Goal: Use online tool/utility

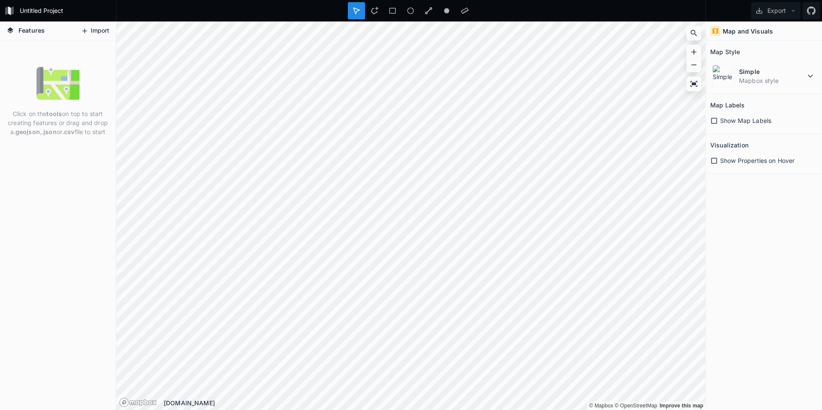
click at [102, 31] on button "Import" at bounding box center [95, 31] width 37 height 14
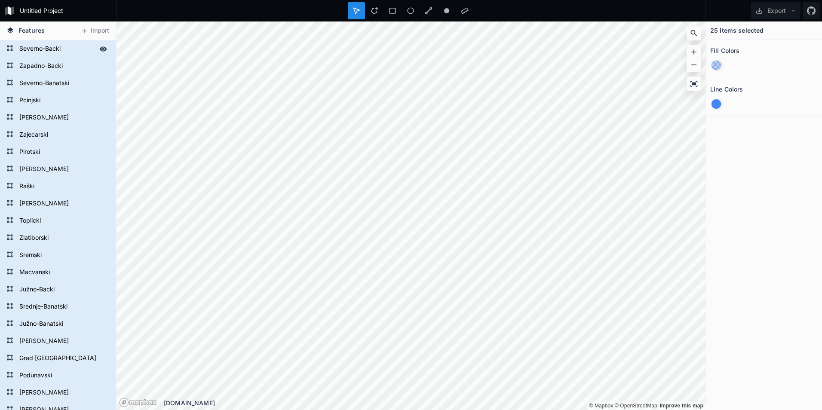
click at [99, 50] on icon at bounding box center [103, 49] width 8 height 8
click at [778, 9] on button "Export" at bounding box center [775, 10] width 49 height 17
click at [768, 189] on div "25 items selected Fill Colors Line Colors" at bounding box center [764, 216] width 116 height 389
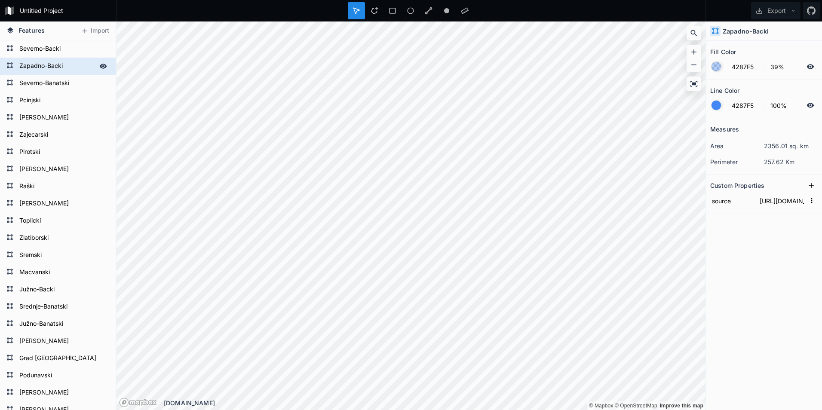
click at [55, 58] on div "Zapadno-Backi" at bounding box center [58, 66] width 116 height 17
click at [55, 49] on form "Severno-Backi" at bounding box center [57, 49] width 80 height 13
click at [51, 48] on form "Severno-Backi" at bounding box center [57, 49] width 80 height 13
click at [812, 188] on icon at bounding box center [811, 186] width 9 height 9
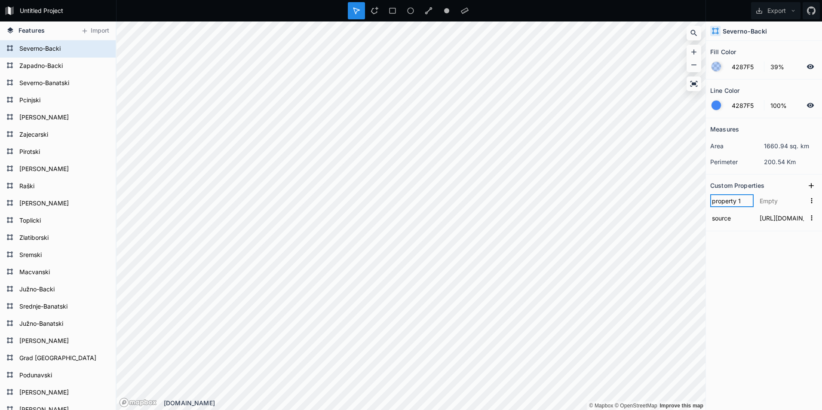
click at [742, 199] on input "property 1" at bounding box center [732, 200] width 43 height 13
click at [813, 198] on icon "button" at bounding box center [812, 201] width 8 height 8
click at [797, 227] on span "Delete" at bounding box center [798, 227] width 34 height 9
click at [34, 135] on form "Zajecarski" at bounding box center [57, 135] width 80 height 13
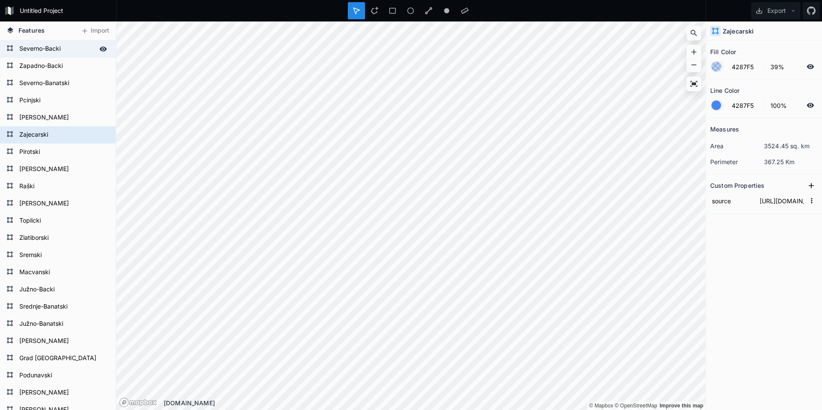
click at [28, 51] on form "Severno-Backi" at bounding box center [57, 49] width 80 height 13
click at [63, 48] on input "Severno-Backi" at bounding box center [57, 49] width 80 height 12
click at [53, 136] on form "Zajecarski" at bounding box center [57, 135] width 80 height 13
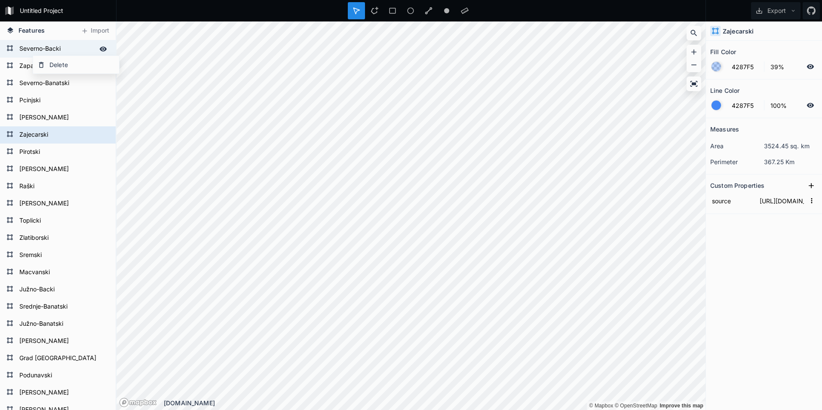
click at [70, 46] on form "Severno-Backi" at bounding box center [57, 49] width 80 height 13
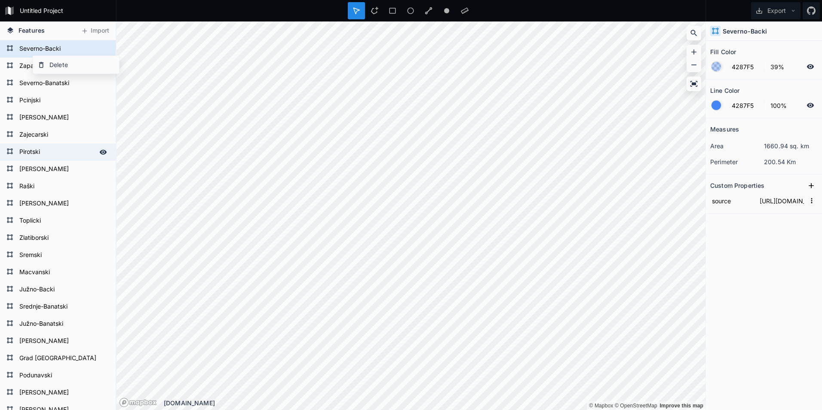
click at [72, 158] on form "Pirotski" at bounding box center [57, 152] width 80 height 13
click at [63, 51] on form "Severno-Backi" at bounding box center [57, 49] width 80 height 13
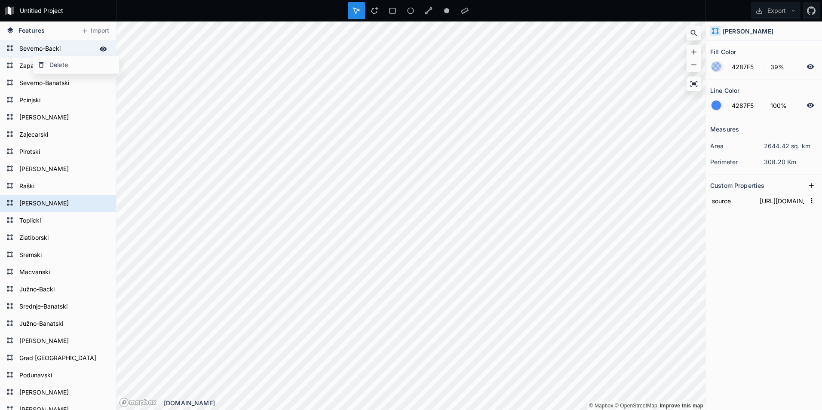
click at [68, 47] on form "Severno-Backi" at bounding box center [57, 49] width 80 height 13
click at [57, 49] on form "Severno-Backi" at bounding box center [57, 49] width 80 height 13
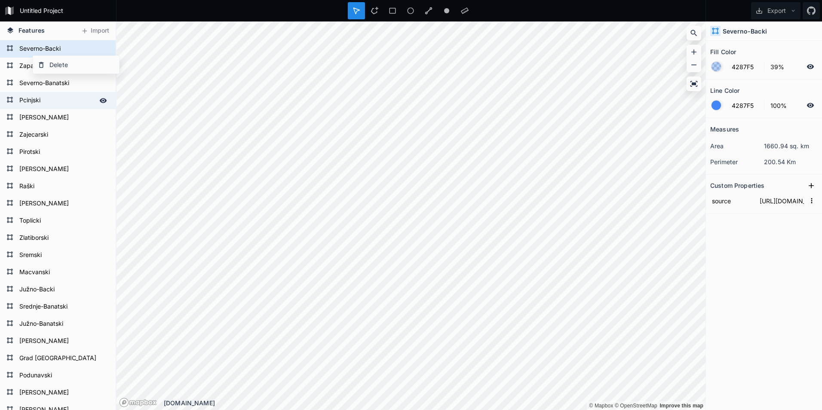
click at [53, 109] on div "Pcinjski" at bounding box center [58, 100] width 116 height 17
click at [67, 49] on form "Severno-Backi" at bounding box center [57, 49] width 80 height 13
drag, startPoint x: 44, startPoint y: 92, endPoint x: 47, endPoint y: 100, distance: 8.9
click at [44, 92] on div "Pcinjski" at bounding box center [58, 100] width 116 height 17
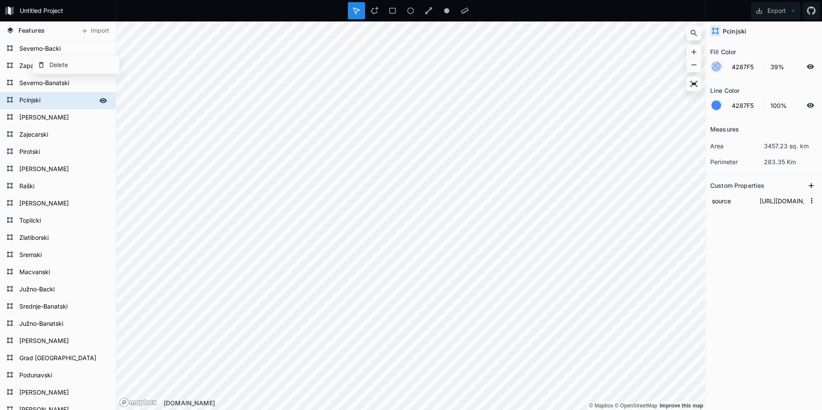
click at [34, 102] on form "Pcinjski" at bounding box center [57, 100] width 80 height 13
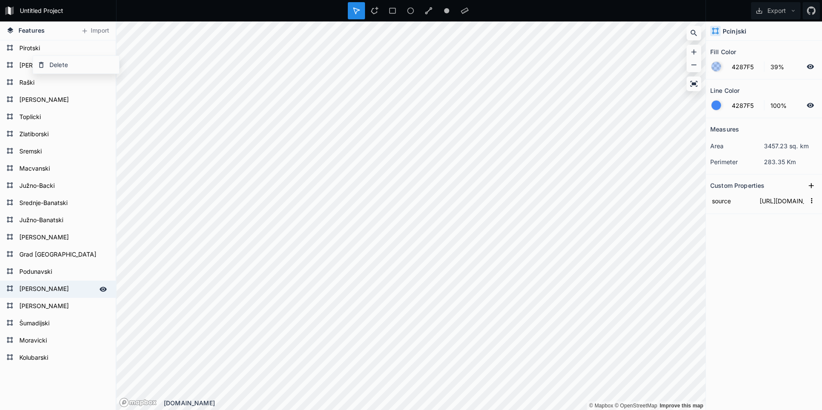
scroll to position [103, 0]
click at [52, 309] on form "[PERSON_NAME]" at bounding box center [57, 307] width 80 height 13
click at [54, 308] on input "[PERSON_NAME]" at bounding box center [57, 307] width 80 height 12
click at [55, 308] on input "[PERSON_NAME]" at bounding box center [57, 307] width 80 height 12
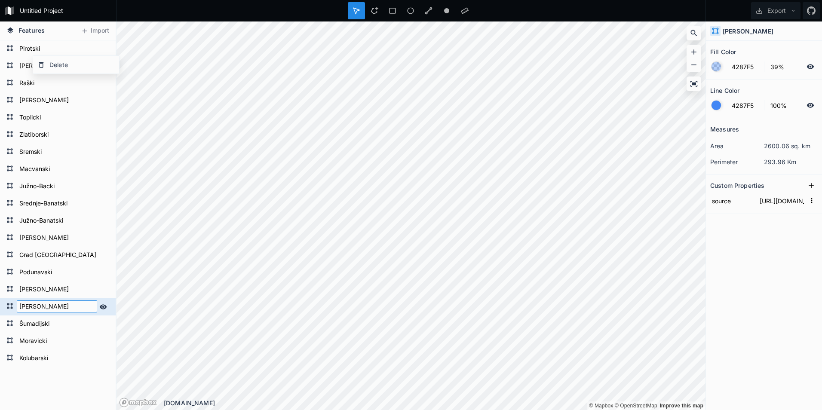
click at [55, 308] on input "[PERSON_NAME]" at bounding box center [57, 307] width 80 height 12
click at [45, 304] on input "[PERSON_NAME]" at bounding box center [57, 307] width 80 height 12
paste input "OMORAVLJE"
type input "POMORAVLJE"
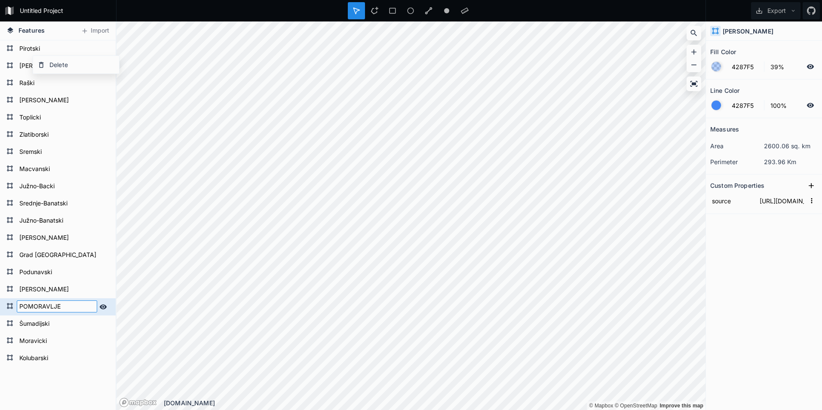
click input "submit" at bounding box center [0, 0] width 0 height 0
click at [770, 7] on button "Export" at bounding box center [775, 10] width 49 height 17
click at [779, 49] on div "Export as .geojson" at bounding box center [775, 49] width 86 height 18
